Goal: Find specific page/section: Find specific page/section

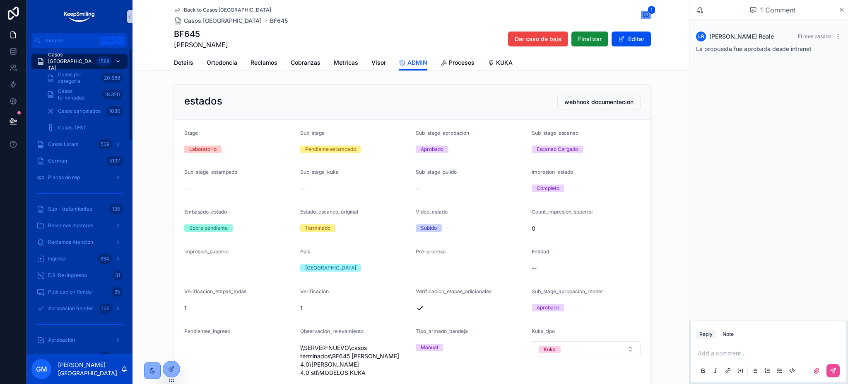
drag, startPoint x: 83, startPoint y: 59, endPoint x: 554, endPoint y: 383, distance: 571.7
click at [83, 59] on span "Casos [GEOGRAPHIC_DATA]" at bounding box center [70, 61] width 45 height 20
